Goal: Navigation & Orientation: Understand site structure

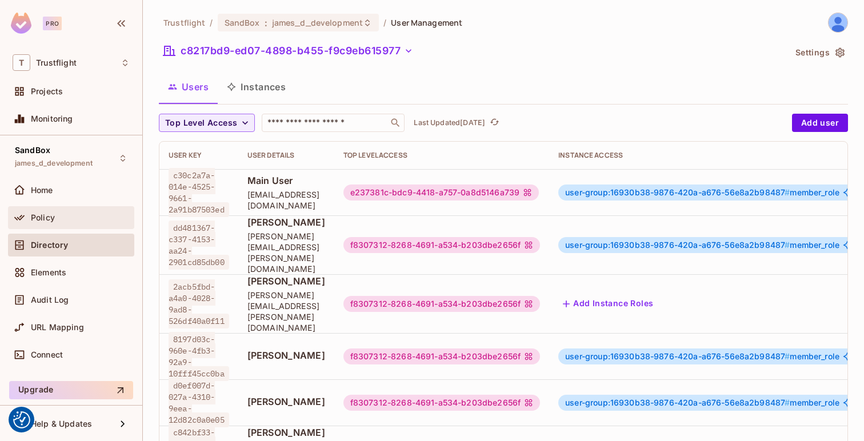
click at [66, 213] on div "Policy" at bounding box center [80, 217] width 99 height 9
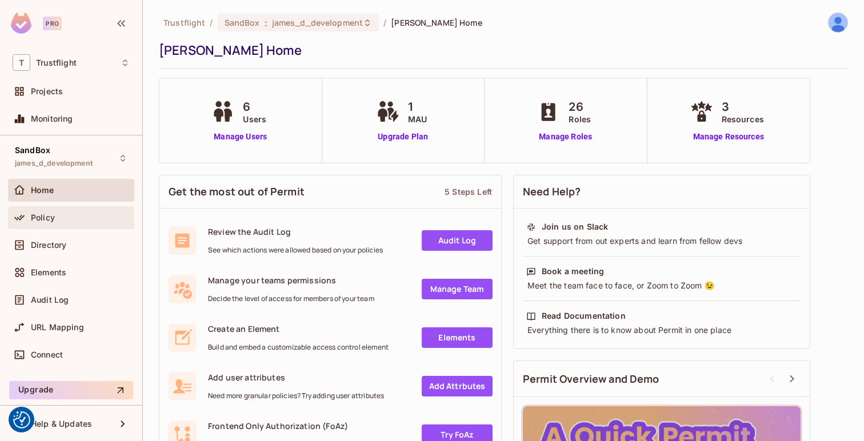
click at [53, 223] on div "Policy" at bounding box center [71, 218] width 117 height 14
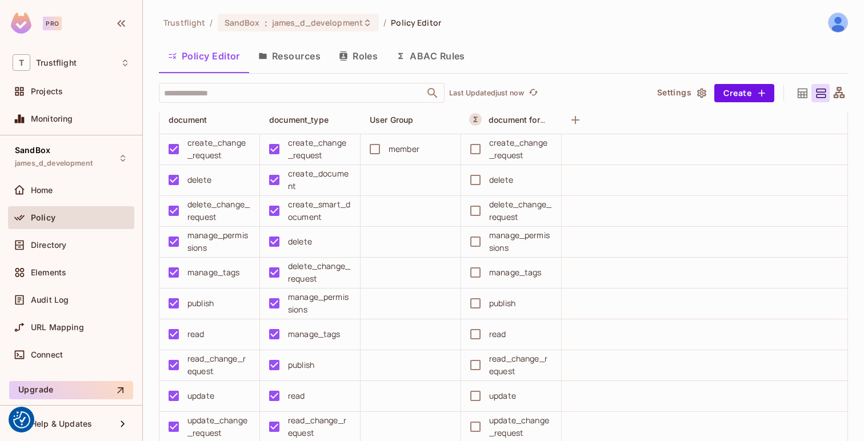
scroll to position [1064, 0]
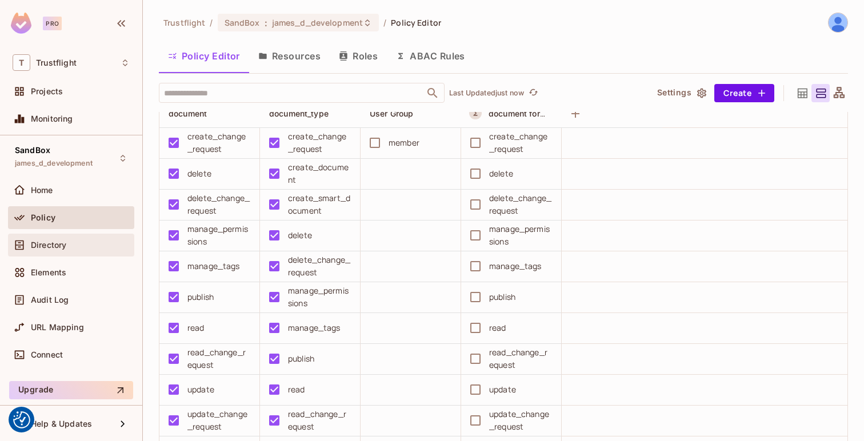
click at [78, 243] on div "Directory" at bounding box center [80, 244] width 99 height 9
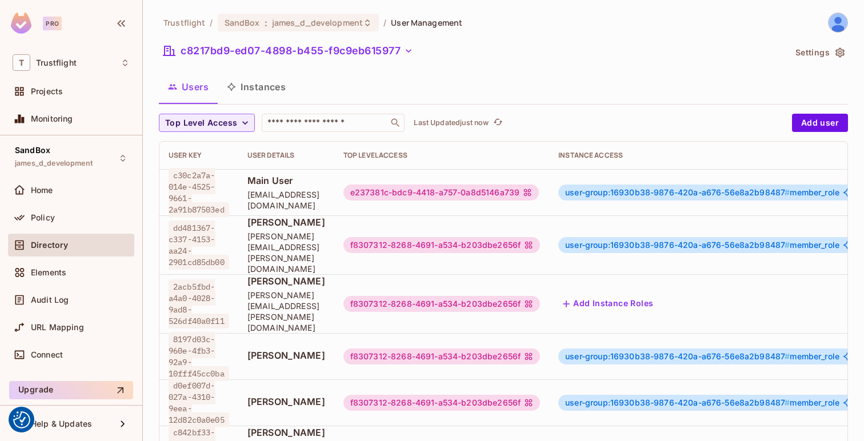
click at [259, 89] on button "Instances" at bounding box center [256, 87] width 77 height 29
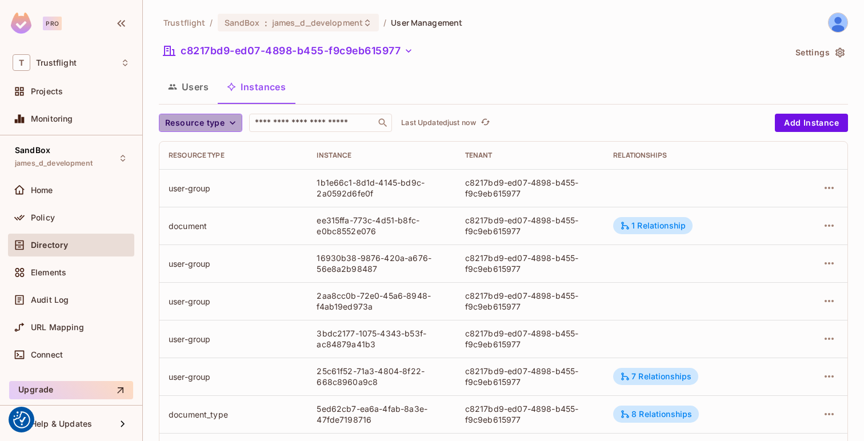
click at [227, 124] on icon "button" at bounding box center [232, 122] width 11 height 11
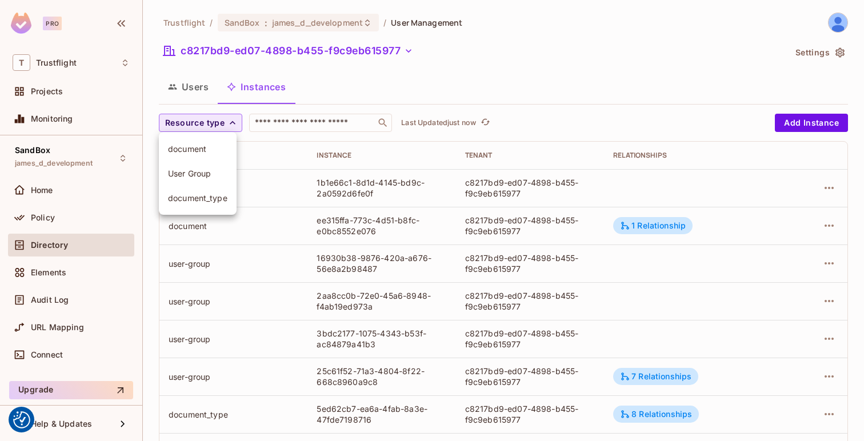
click at [385, 93] on div at bounding box center [432, 220] width 864 height 441
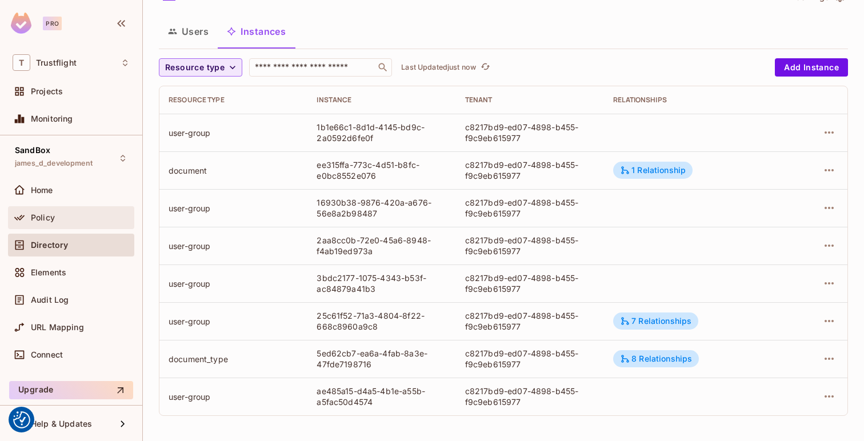
click at [58, 223] on div "Policy" at bounding box center [71, 218] width 117 height 14
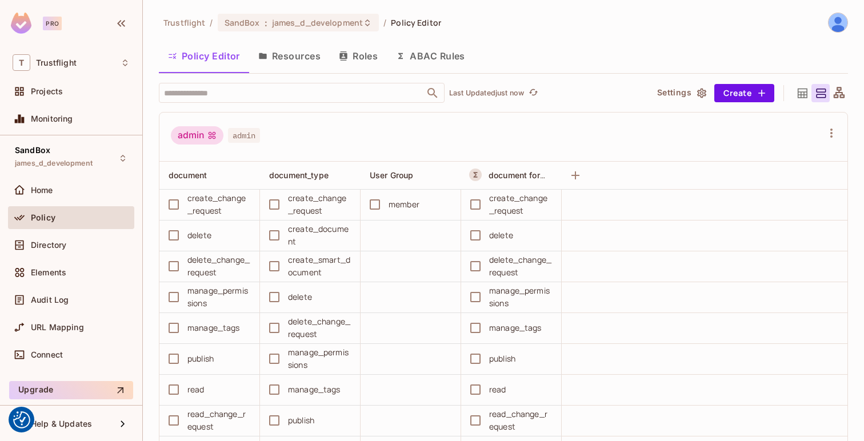
click at [294, 62] on button "Resources" at bounding box center [289, 56] width 81 height 29
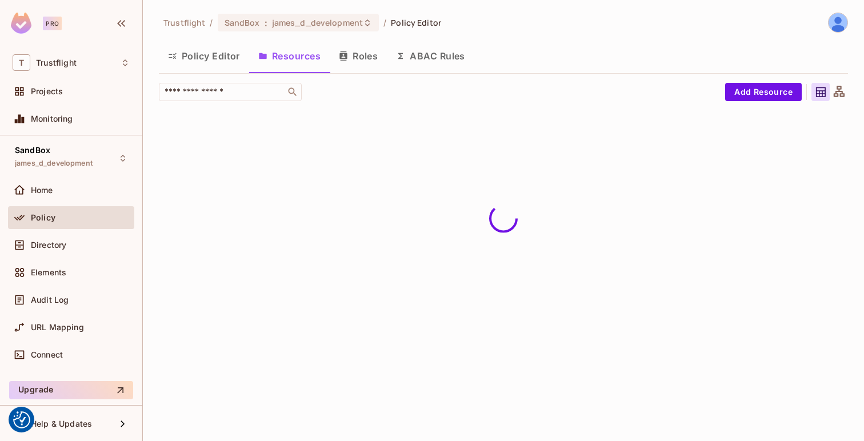
click at [362, 61] on button "Roles" at bounding box center [358, 56] width 57 height 29
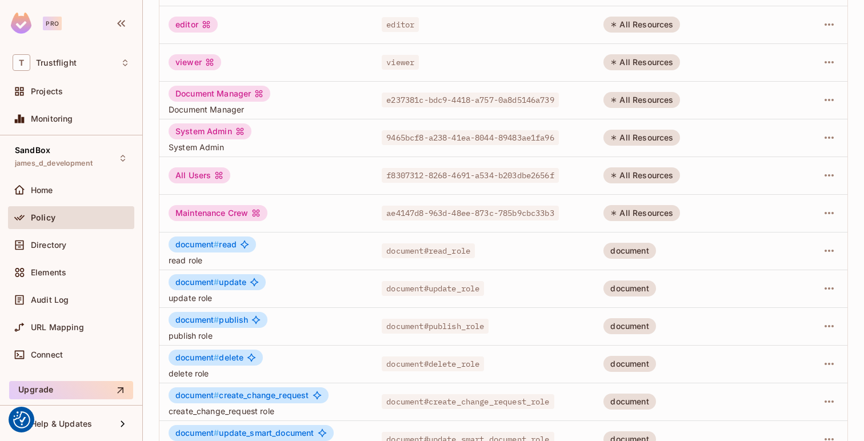
scroll to position [310, 0]
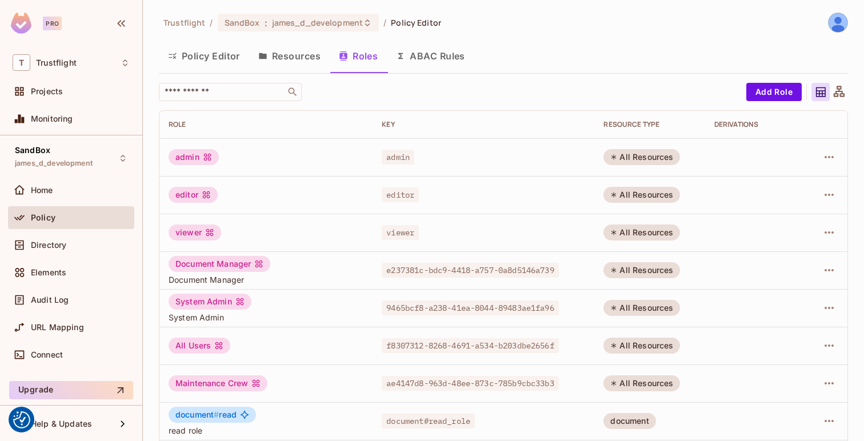
click at [429, 65] on button "ABAC Rules" at bounding box center [430, 56] width 87 height 29
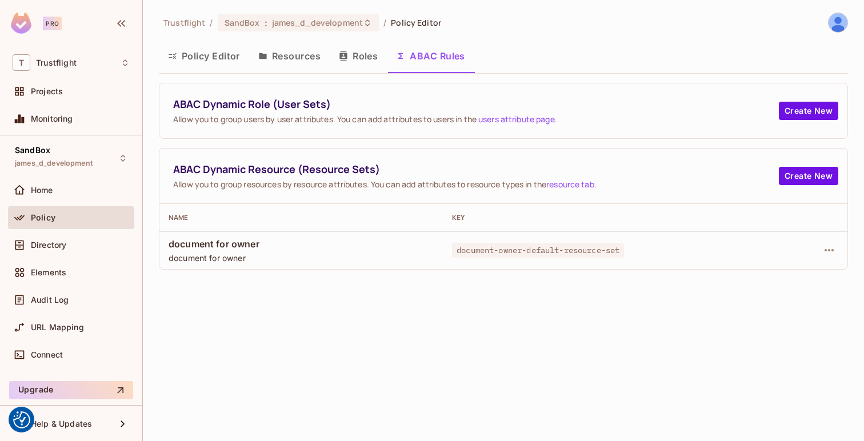
click at [190, 47] on button "Policy Editor" at bounding box center [204, 56] width 90 height 29
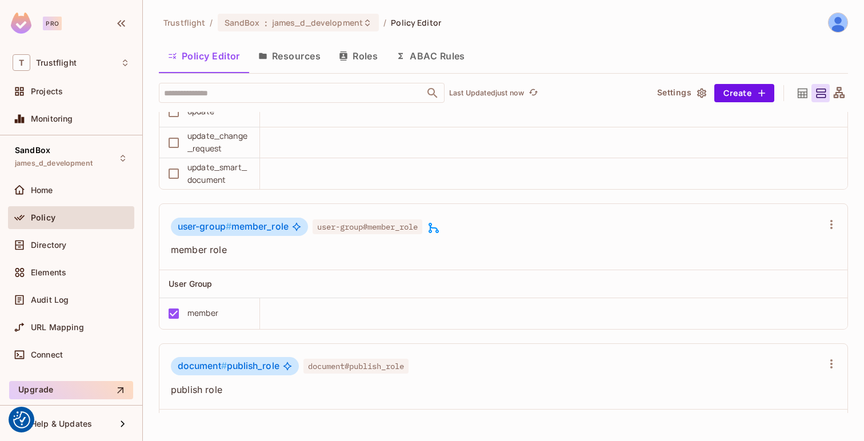
scroll to position [7057, 0]
